Goal: Information Seeking & Learning: Learn about a topic

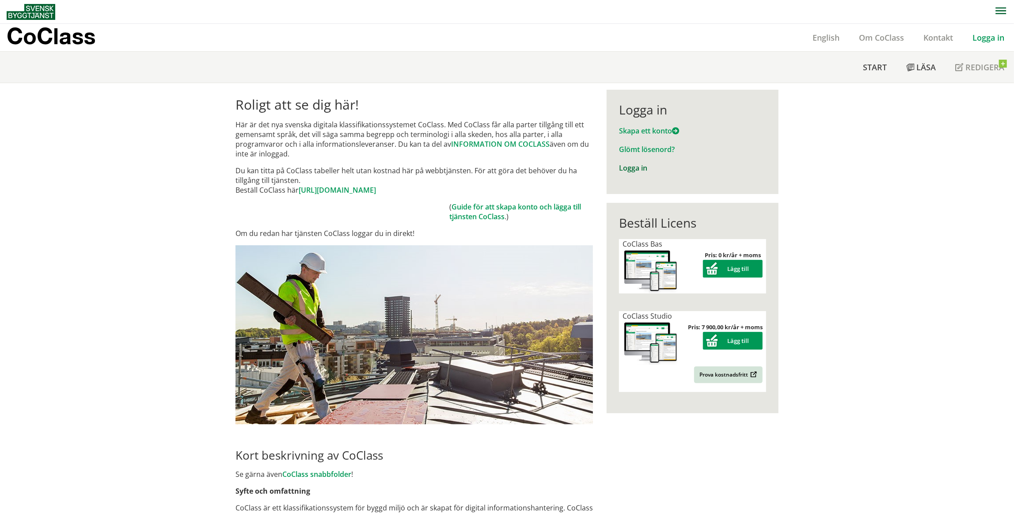
click at [629, 169] on link "Logga in" at bounding box center [633, 168] width 28 height 10
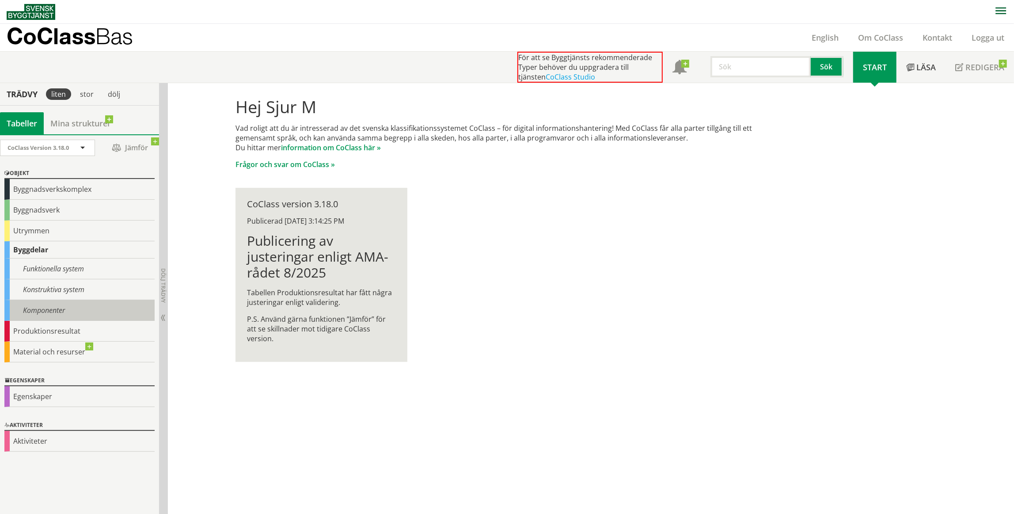
click at [115, 311] on div "Komponenter" at bounding box center [79, 310] width 150 height 21
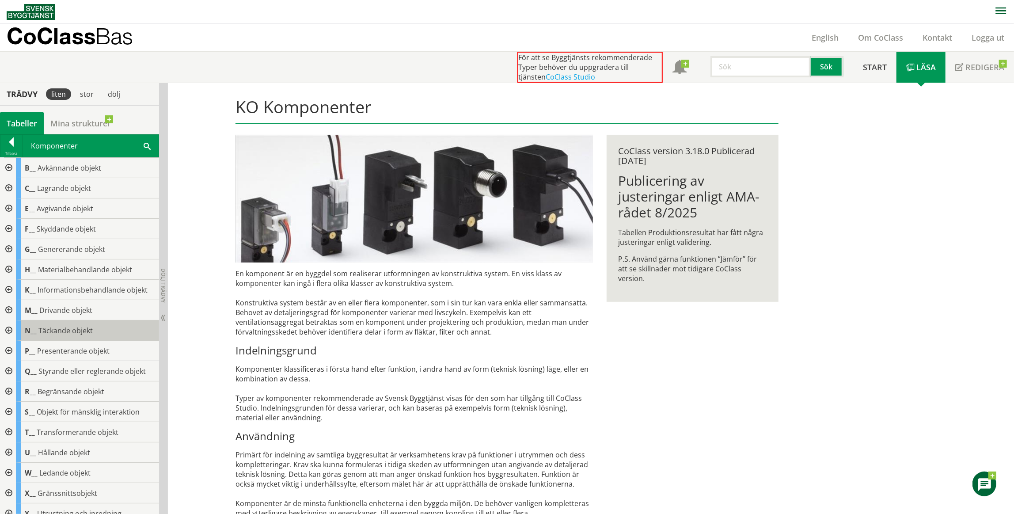
click at [59, 331] on span "Täckande objekt" at bounding box center [65, 331] width 54 height 10
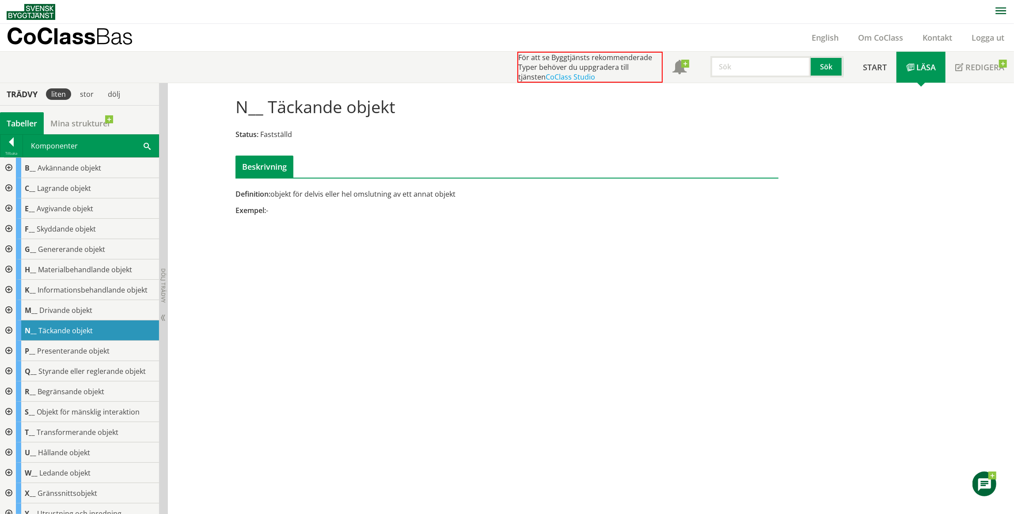
click at [5, 330] on div at bounding box center [8, 330] width 16 height 20
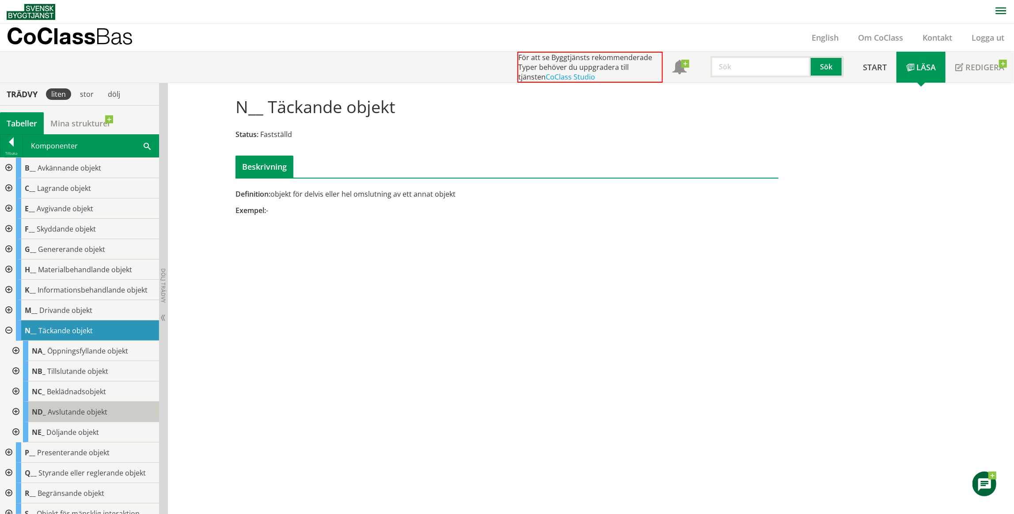
click at [42, 411] on body "AMA AMA Beskrivningsverktyg AMA Funktion BSAB Bygginfo Byggjura Byggkatalogen […" at bounding box center [507, 257] width 1014 height 514
click at [89, 414] on span "Avslutande objekt" at bounding box center [78, 412] width 60 height 10
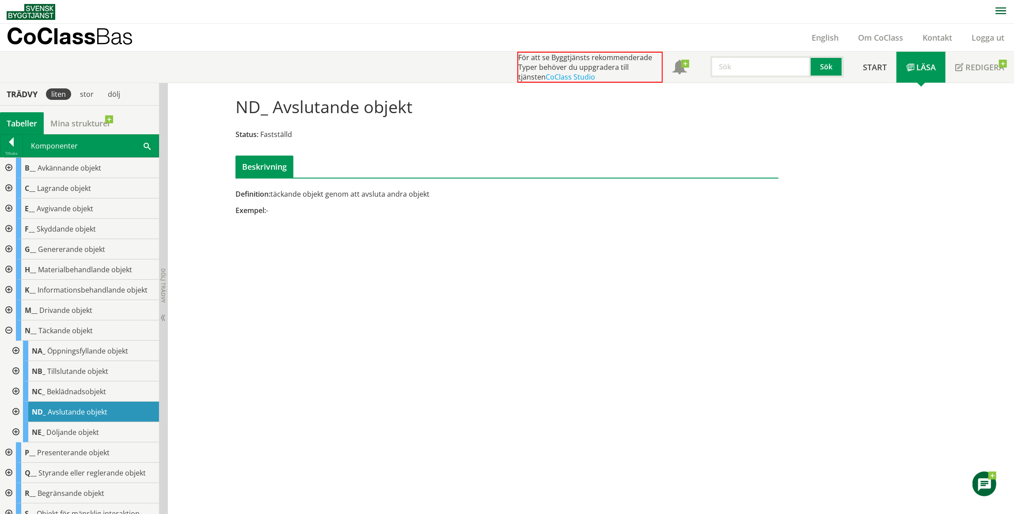
click at [15, 412] on div at bounding box center [15, 412] width 16 height 20
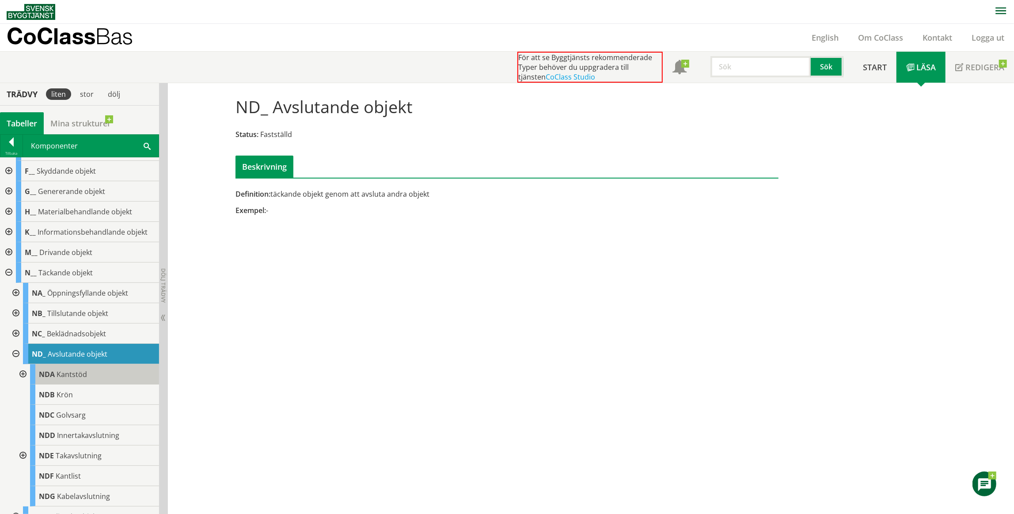
click at [80, 368] on div "NDA Kantstöd" at bounding box center [94, 374] width 129 height 20
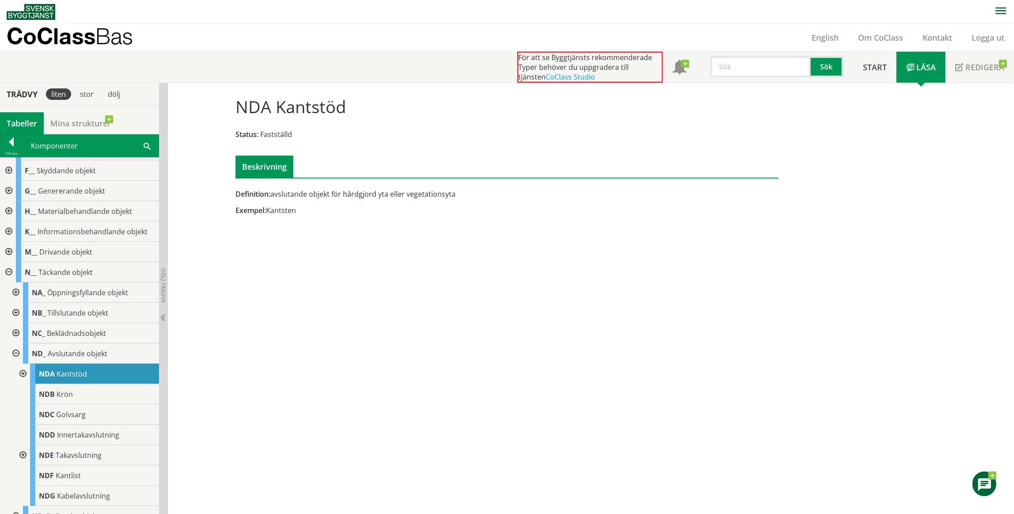
click at [321, 109] on h1 "NDA Kantstöd" at bounding box center [290, 106] width 110 height 19
click at [477, 220] on div "Definition: avslutande objekt för hårdgjord yta eller vegetationsyta Exempel: K…" at bounding box center [414, 205] width 371 height 33
click at [8, 275] on div at bounding box center [8, 272] width 16 height 20
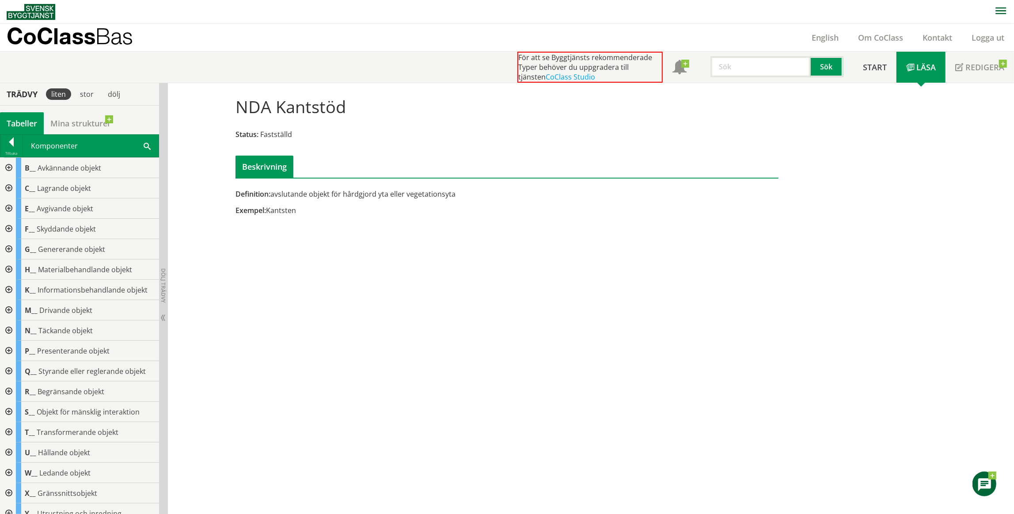
click at [5, 184] on div at bounding box center [8, 188] width 16 height 20
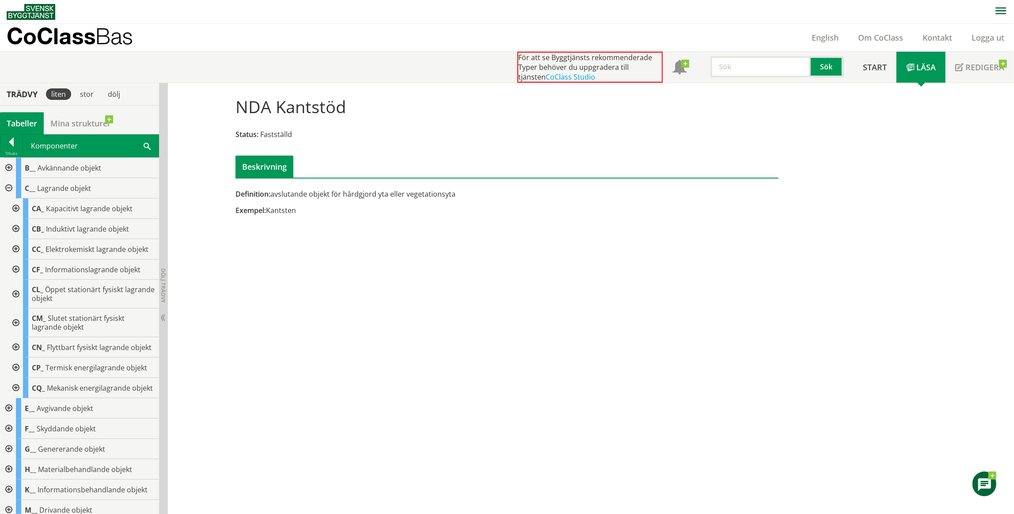
click at [15, 296] on div at bounding box center [15, 294] width 16 height 29
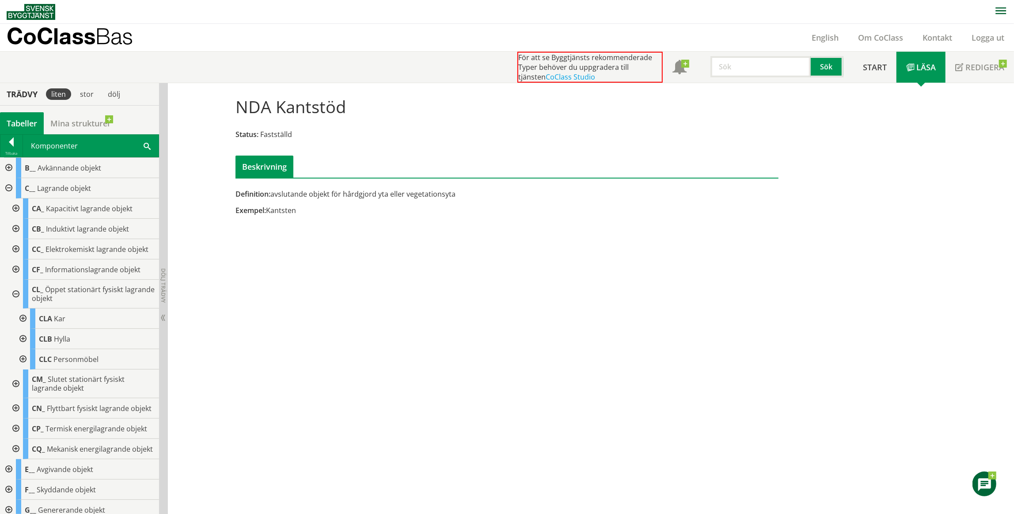
click at [23, 320] on div at bounding box center [22, 318] width 16 height 20
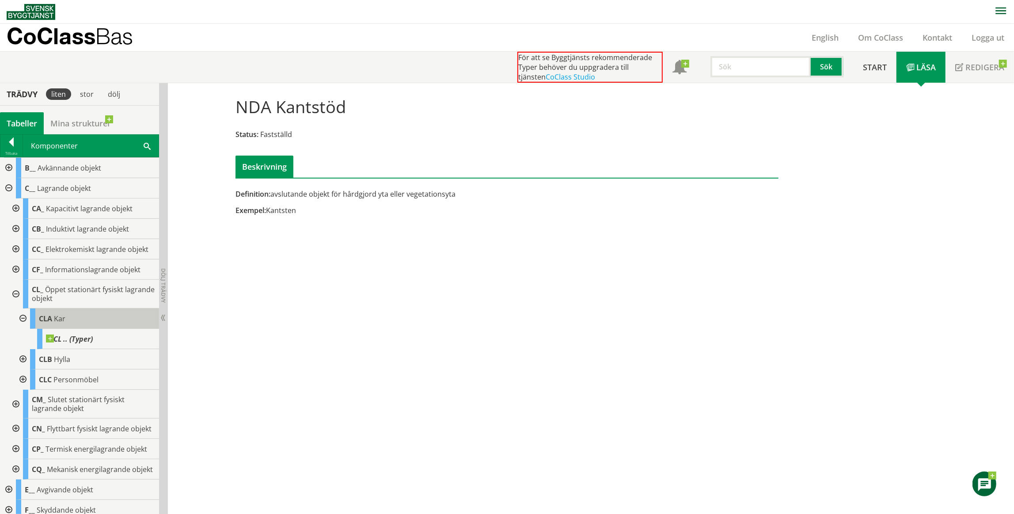
click at [56, 319] on span "Kar" at bounding box center [59, 319] width 11 height 10
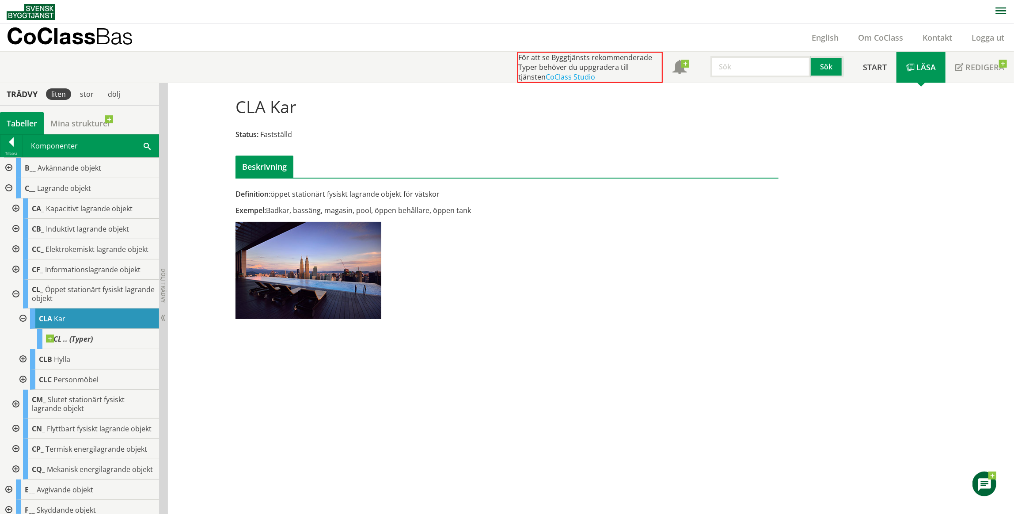
click at [395, 212] on div "Exempel: Badkar, bassäng, magasin, pool, öppen behållare, öppen tank" at bounding box center [413, 210] width 357 height 10
click at [397, 210] on div "Exempel: Badkar, bassäng, magasin, pool, öppen behållare, öppen tank" at bounding box center [413, 210] width 357 height 10
